Goal: Transaction & Acquisition: Obtain resource

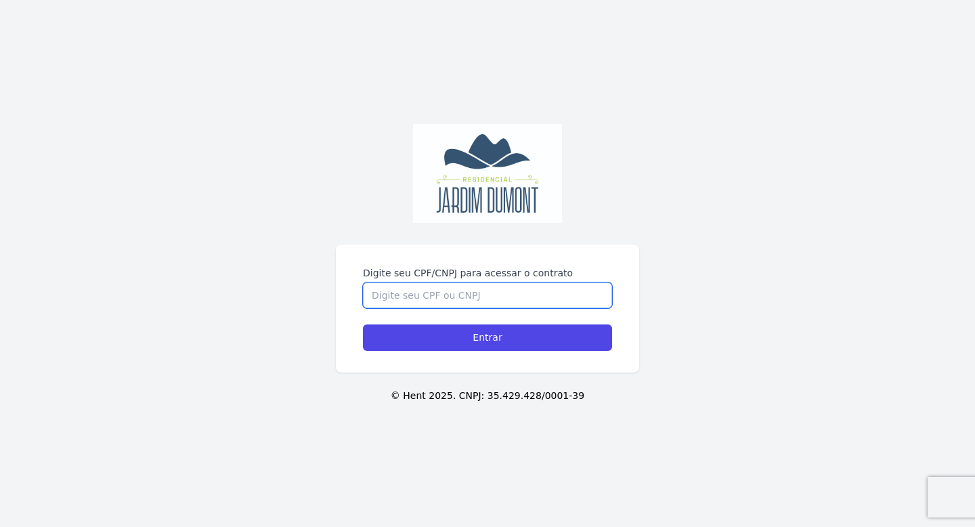
click at [417, 282] on input "Digite seu CPF/CNPJ para acessar o contrato" at bounding box center [487, 295] width 249 height 26
type input "91899877649"
click at [454, 357] on div "Digite seu CPF/CNPJ para acessar o contrato 91899877649 Entrar" at bounding box center [487, 309] width 303 height 128
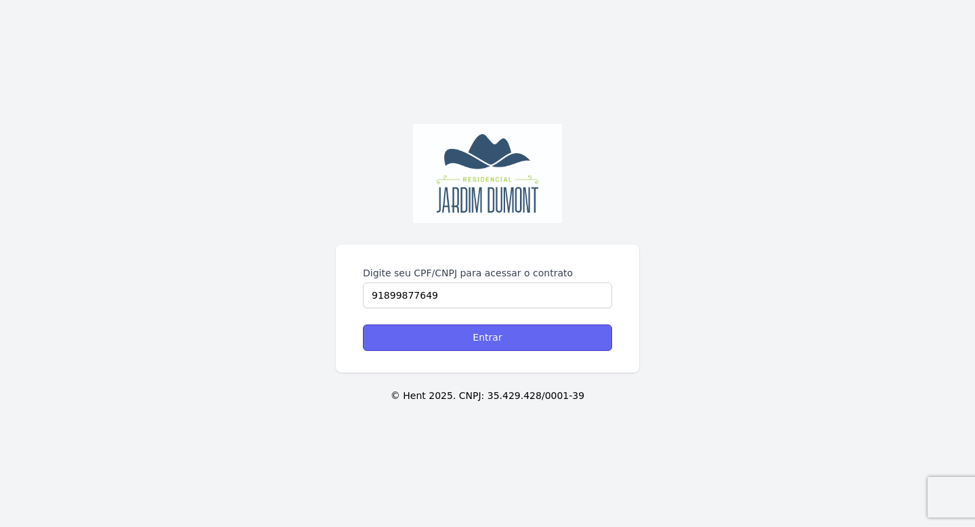
click at [454, 339] on input "Entrar" at bounding box center [487, 337] width 249 height 26
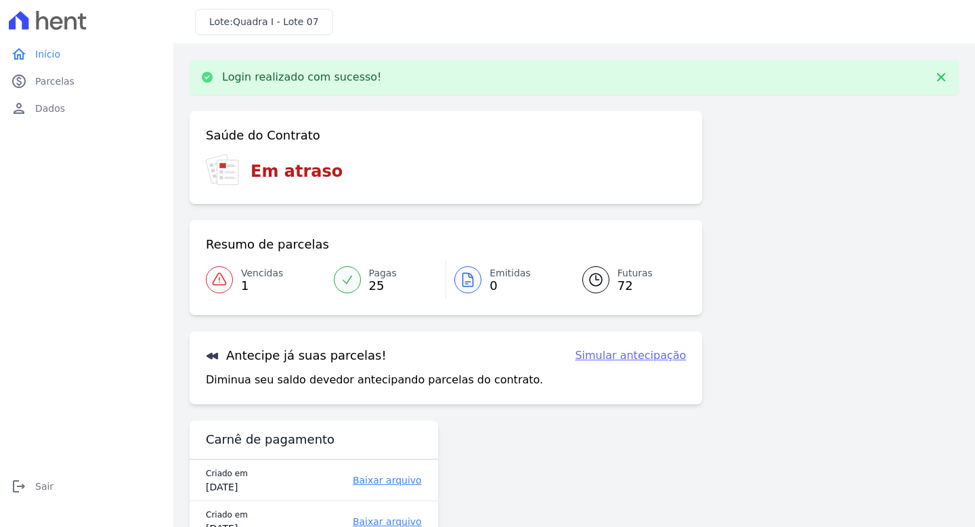
scroll to position [43, 0]
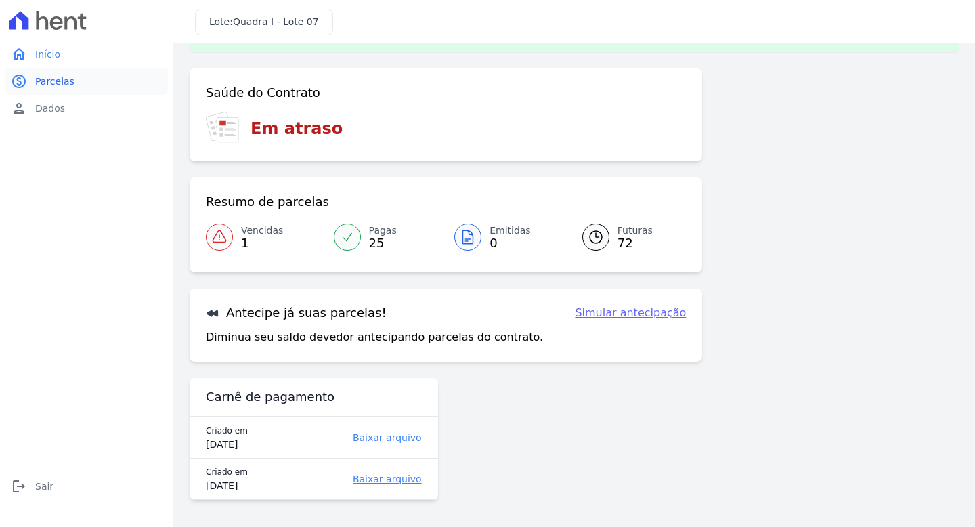
click at [64, 81] on span "Parcelas" at bounding box center [54, 82] width 39 height 14
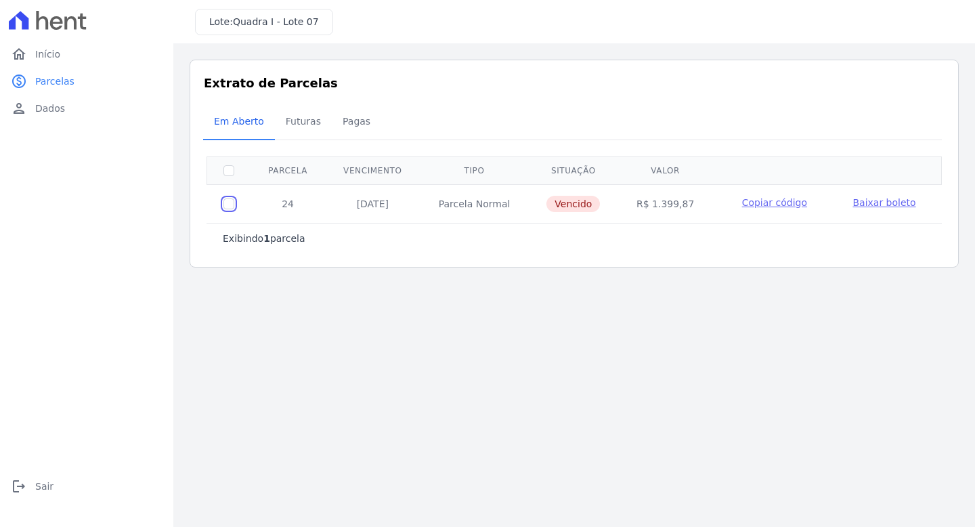
click at [224, 203] on input "checkbox" at bounding box center [229, 203] width 11 height 11
checkbox input "true"
click at [882, 201] on span "Baixar boleto" at bounding box center [884, 202] width 63 height 11
